Goal: Task Accomplishment & Management: Complete application form

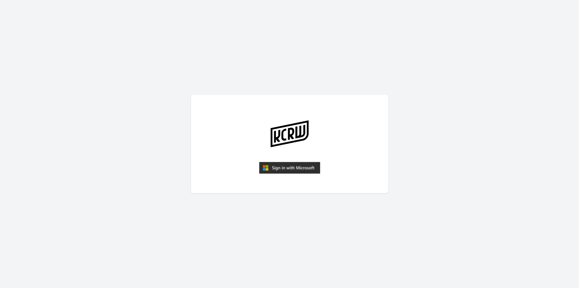
click at [298, 165] on img "submit" at bounding box center [289, 168] width 61 height 12
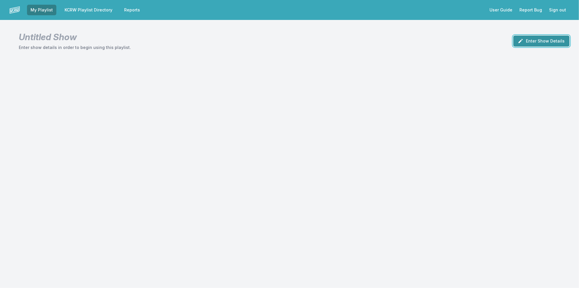
click at [542, 46] on button "Enter Show Details" at bounding box center [541, 40] width 56 height 11
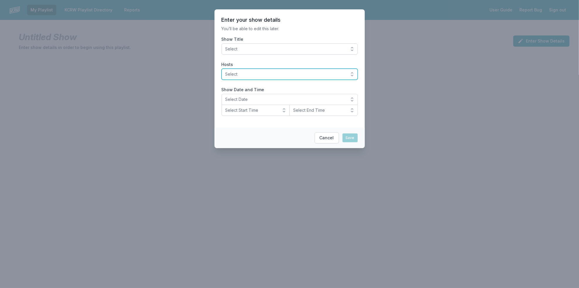
click at [256, 74] on span "Select" at bounding box center [285, 74] width 120 height 6
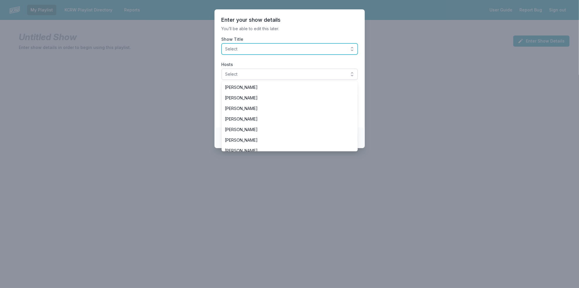
click at [283, 50] on span "Select" at bounding box center [285, 49] width 120 height 6
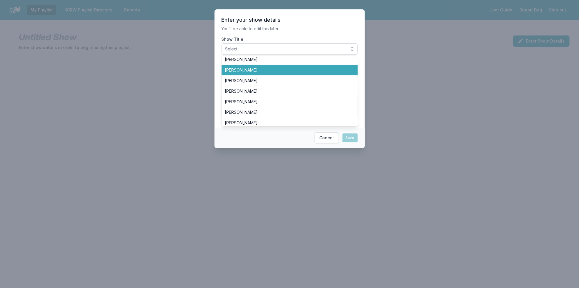
scroll to position [98, 0]
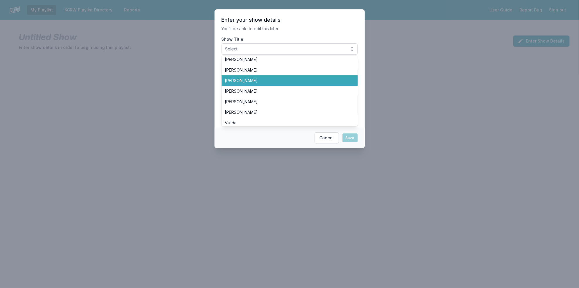
click at [293, 77] on li "[PERSON_NAME]" at bounding box center [289, 80] width 136 height 11
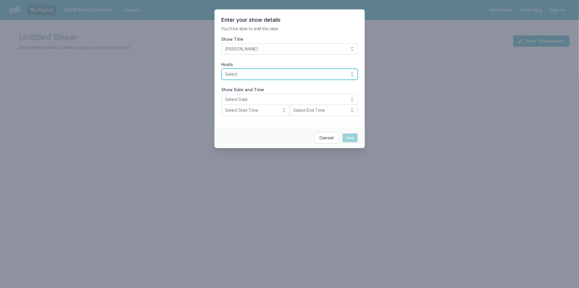
click at [294, 77] on span "Select" at bounding box center [285, 74] width 120 height 6
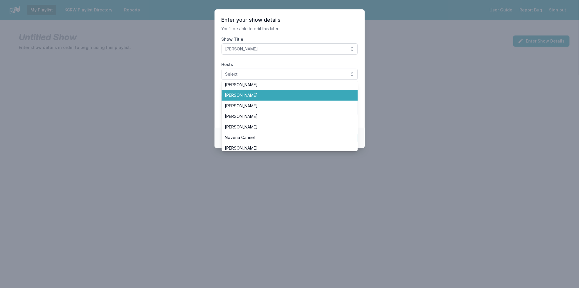
click at [302, 94] on span "[PERSON_NAME]" at bounding box center [286, 95] width 122 height 6
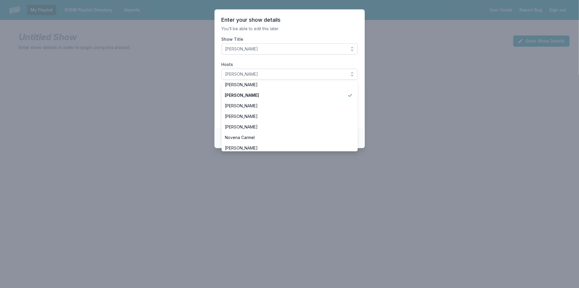
drag, startPoint x: 217, startPoint y: 90, endPoint x: 221, endPoint y: 93, distance: 5.5
click at [217, 90] on section "Enter your show details You’ll be able to edit this later. Show Title [PERSON_N…" at bounding box center [289, 68] width 150 height 118
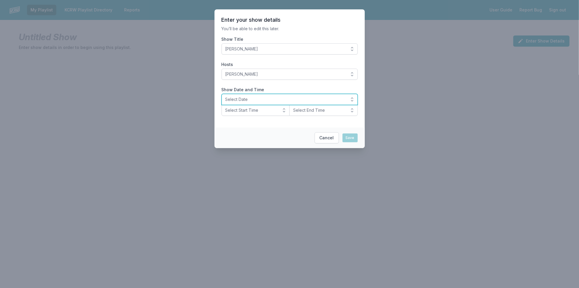
drag, startPoint x: 237, startPoint y: 101, endPoint x: 241, endPoint y: 101, distance: 4.7
click at [238, 101] on span "Select Date" at bounding box center [285, 99] width 120 height 6
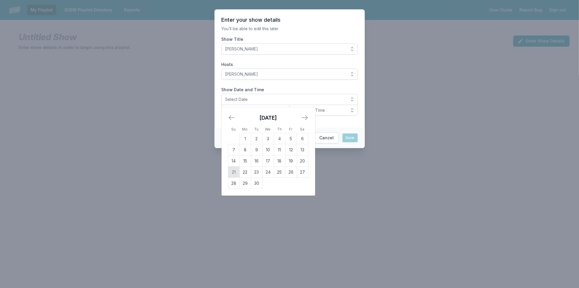
click at [234, 172] on td "21" at bounding box center [233, 172] width 11 height 11
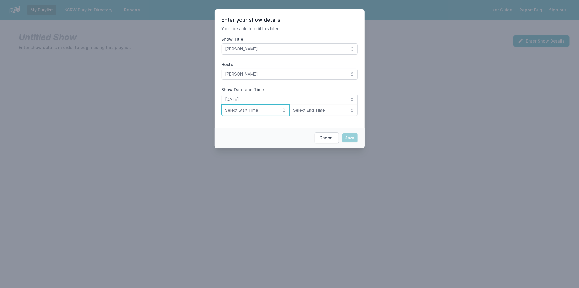
drag, startPoint x: 268, startPoint y: 109, endPoint x: 271, endPoint y: 113, distance: 4.5
click at [269, 109] on span "Select Start Time" at bounding box center [251, 110] width 52 height 6
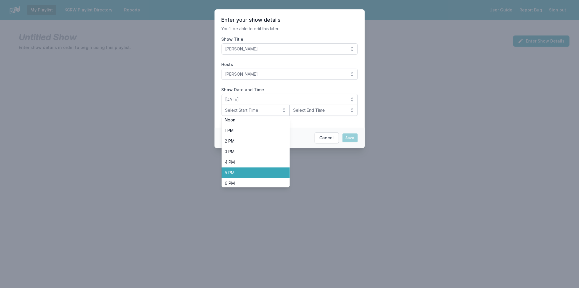
scroll to position [163, 0]
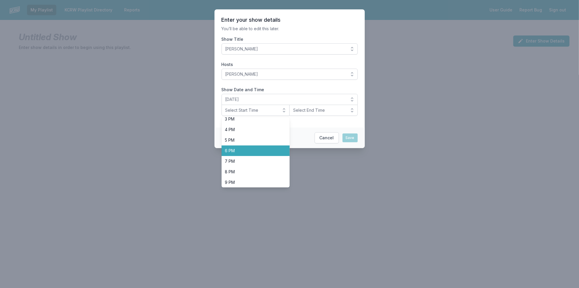
click at [268, 150] on span "6 PM" at bounding box center [252, 151] width 54 height 6
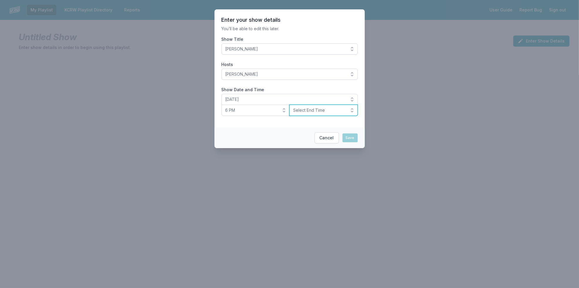
click at [324, 108] on span "Select End Time" at bounding box center [319, 110] width 52 height 6
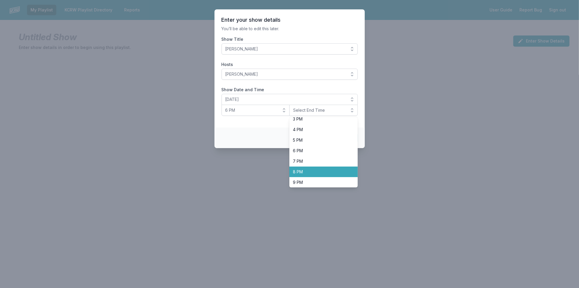
click at [336, 175] on li "8 PM" at bounding box center [323, 172] width 68 height 11
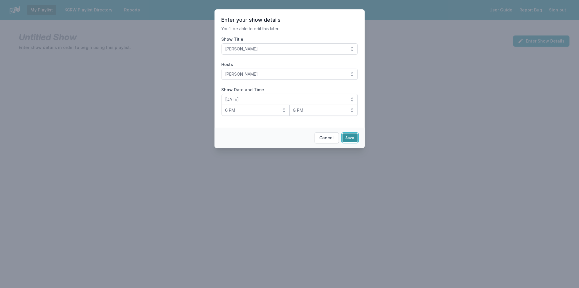
click at [348, 134] on button "Save" at bounding box center [349, 137] width 15 height 9
